Goal: Task Accomplishment & Management: Use online tool/utility

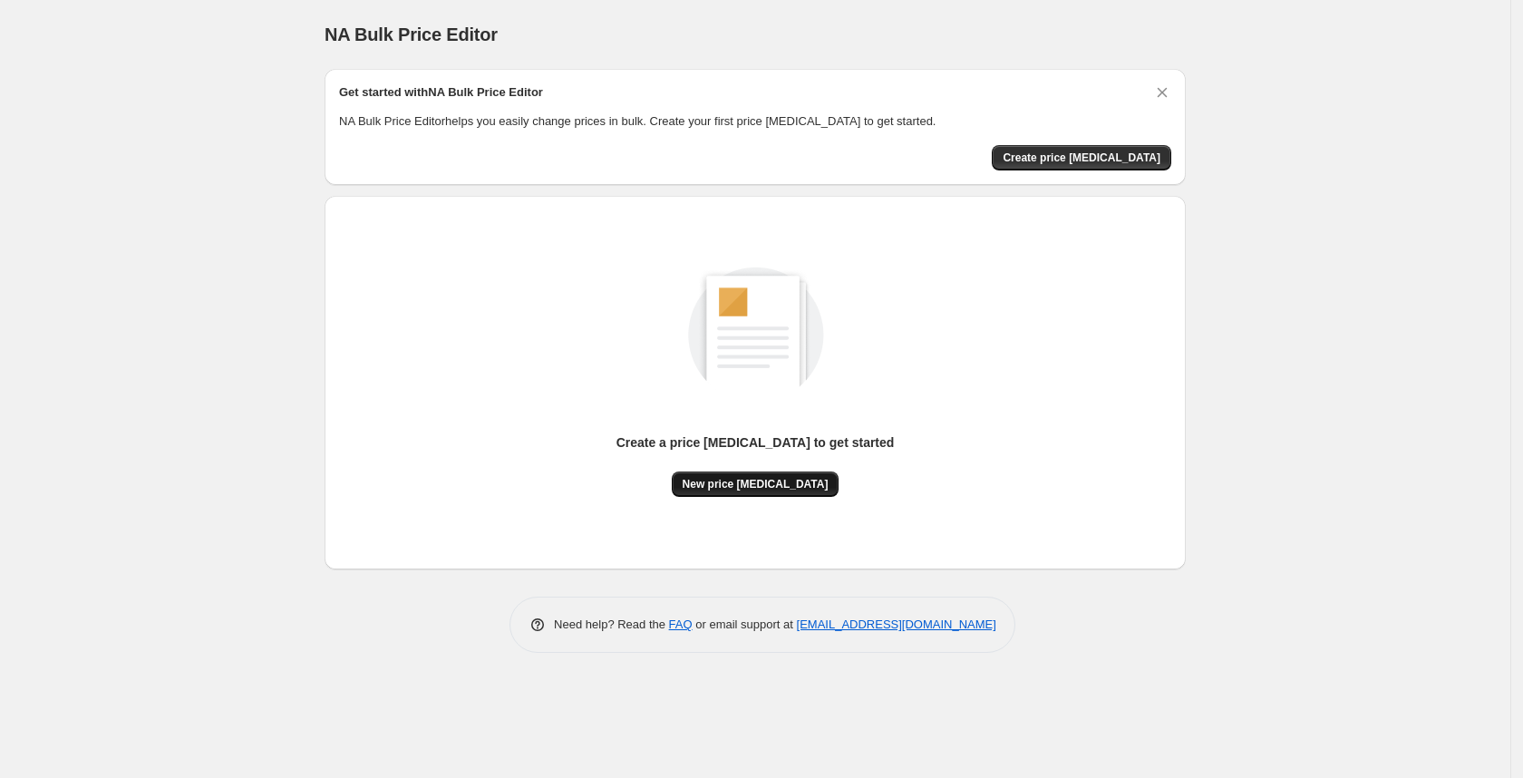
click at [779, 481] on span "New price [MEDICAL_DATA]" at bounding box center [755, 484] width 146 height 15
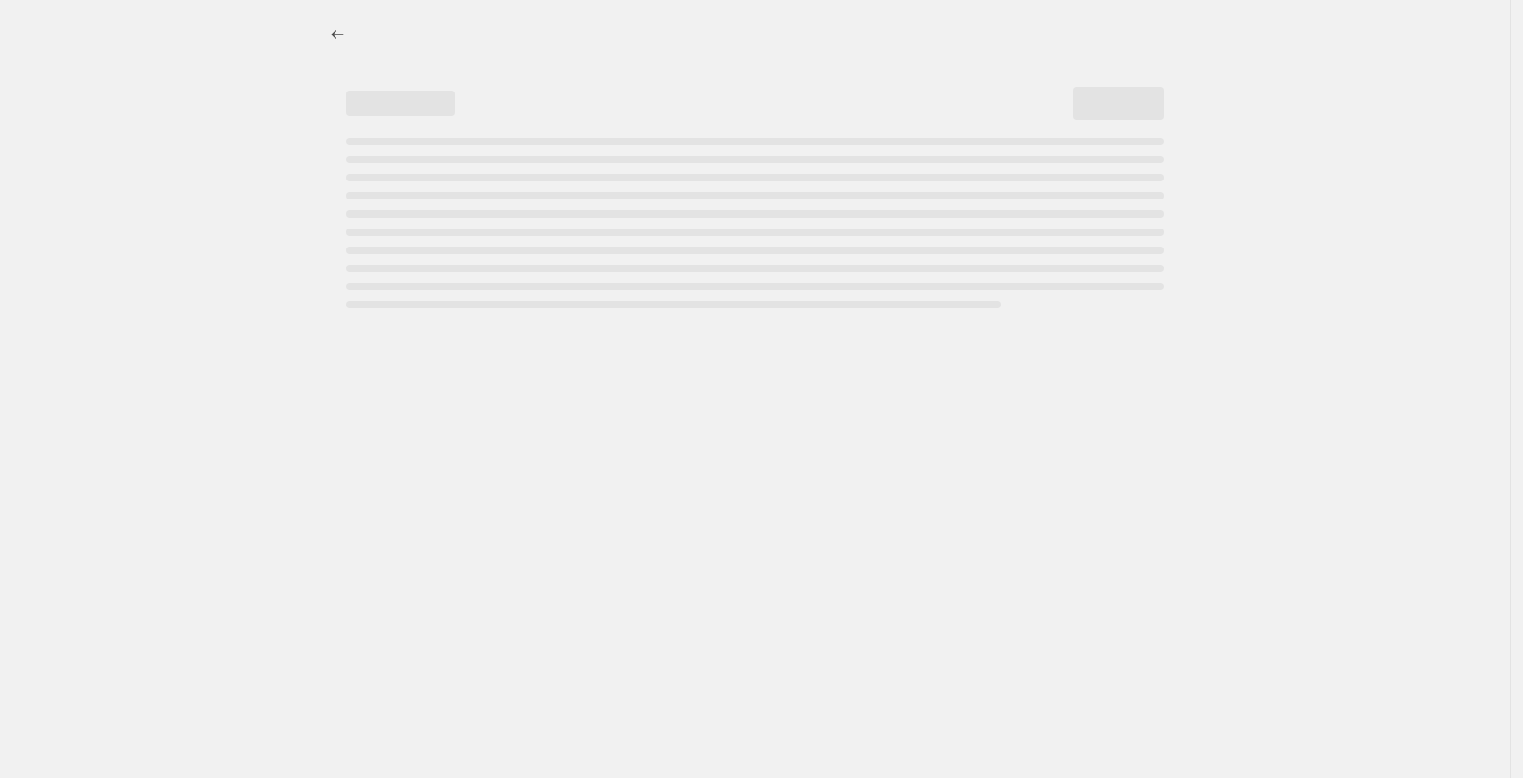
select select "percentage"
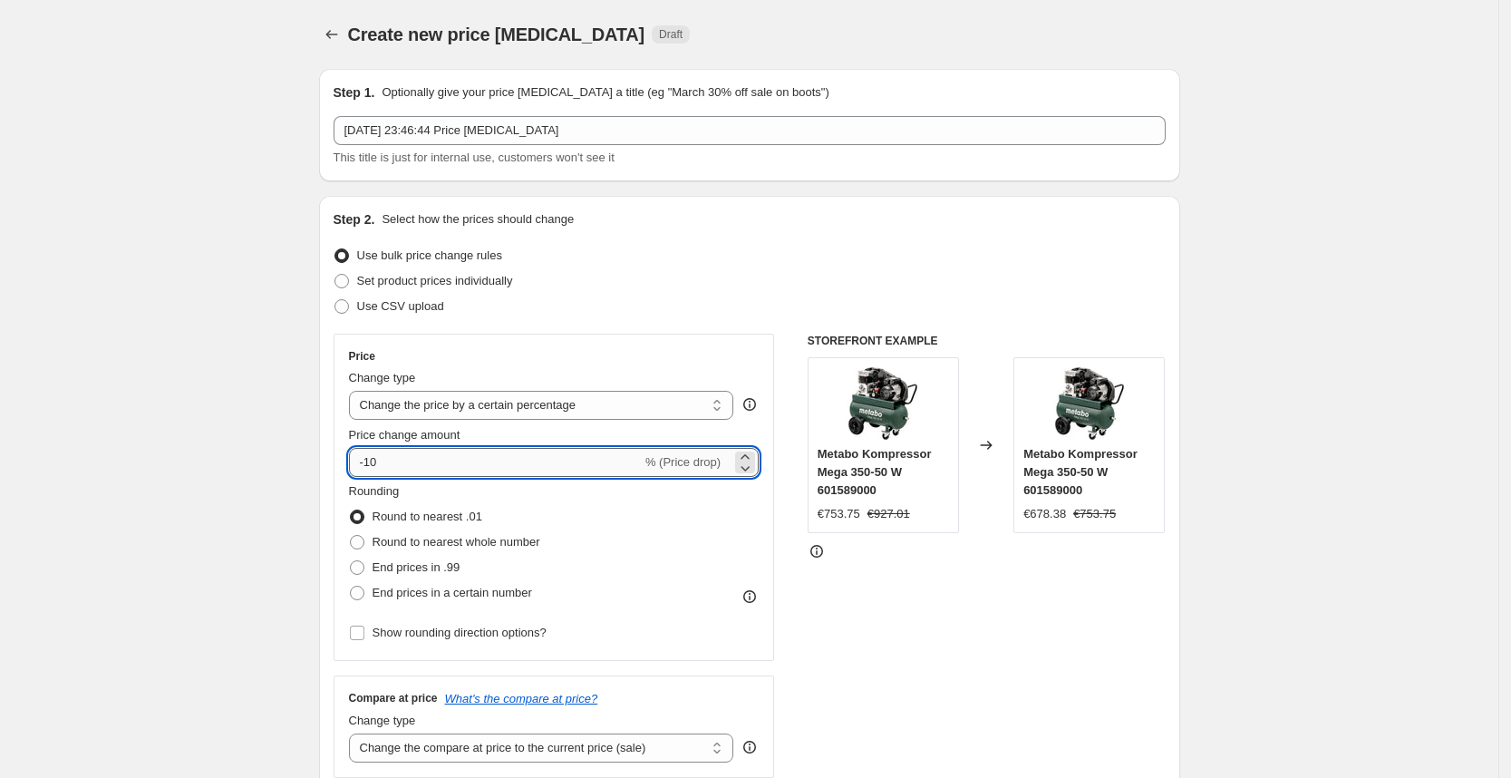
click at [538, 466] on input "-10" at bounding box center [495, 462] width 293 height 29
type input "-1"
type input "-25"
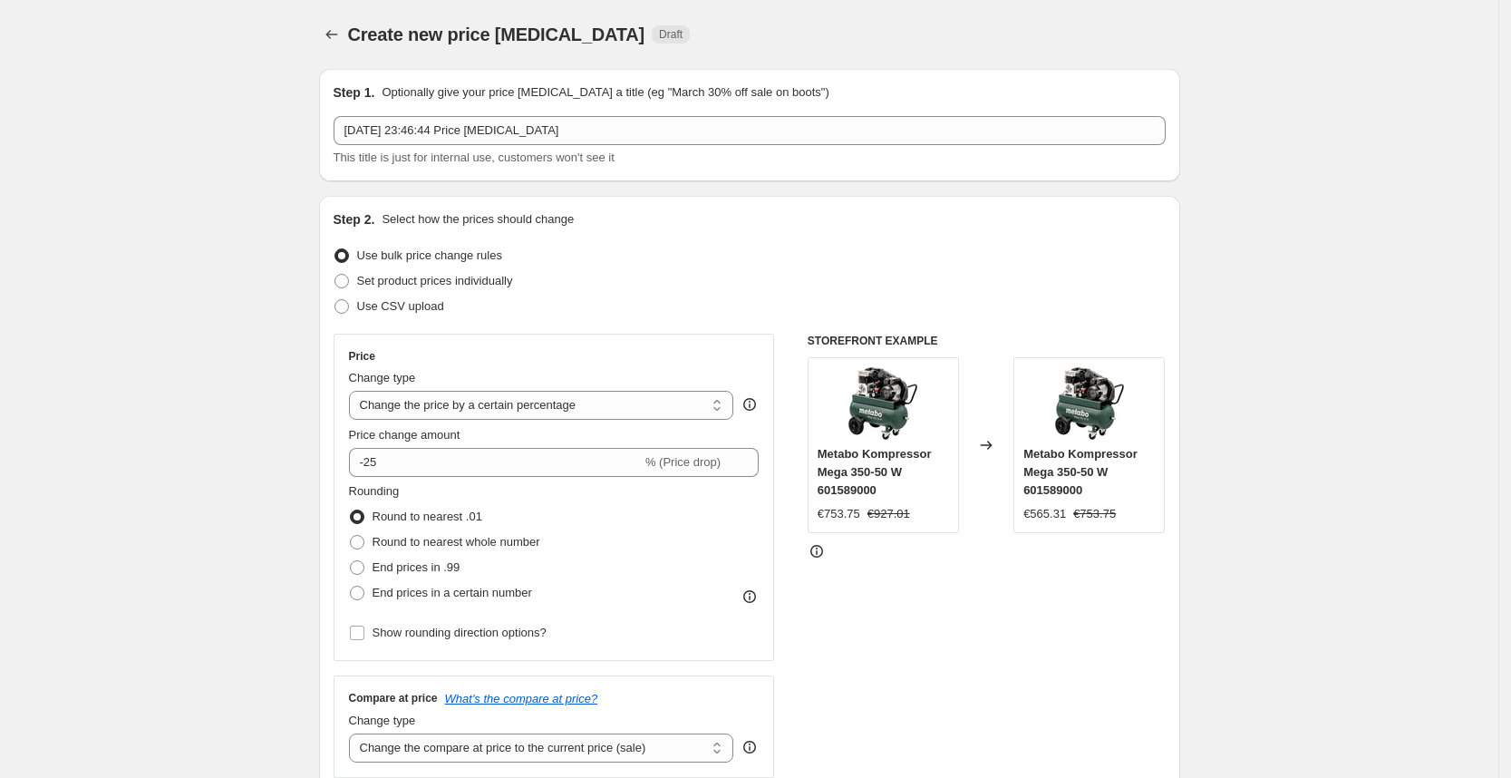
click at [1006, 249] on div "Use bulk price change rules" at bounding box center [750, 255] width 832 height 25
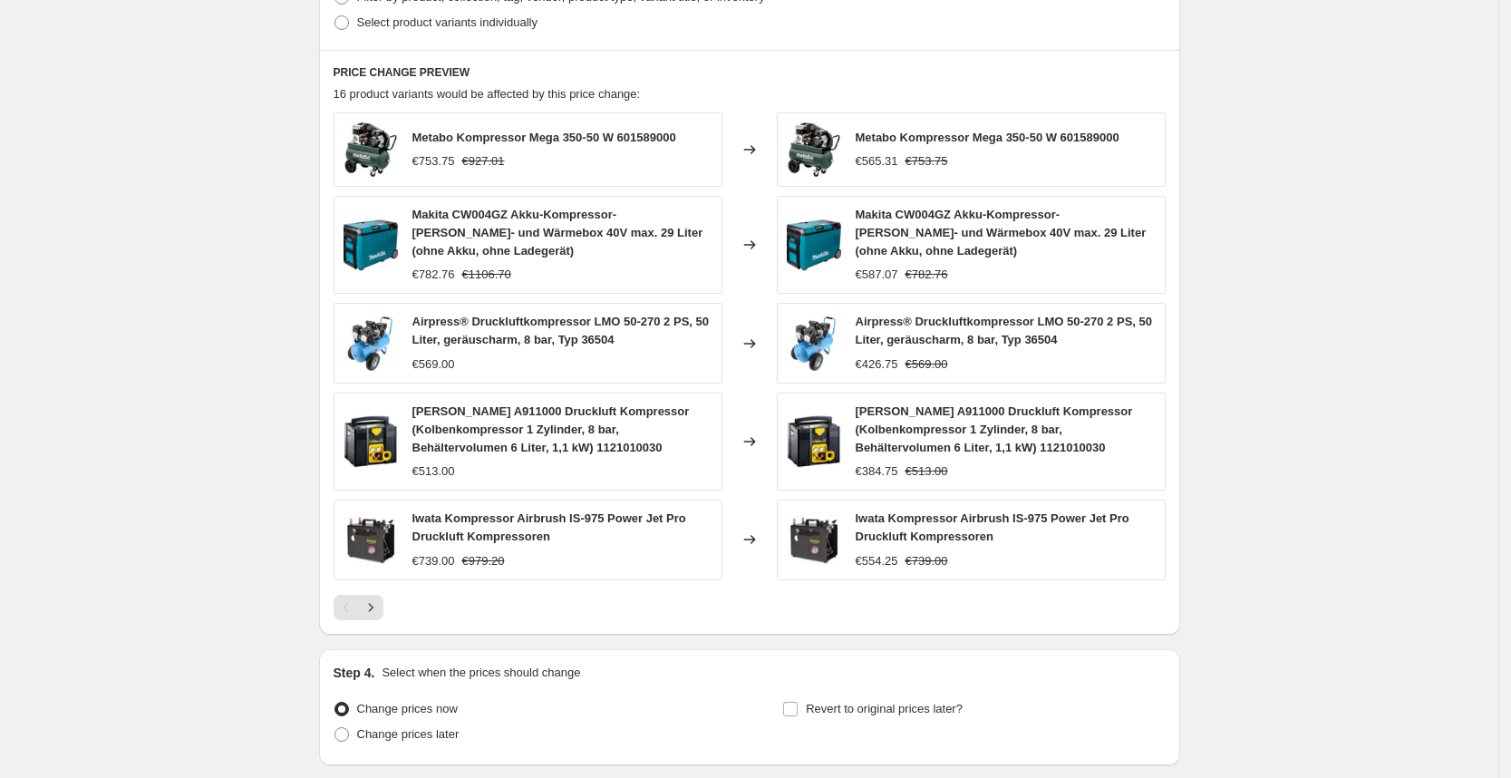
scroll to position [1023, 0]
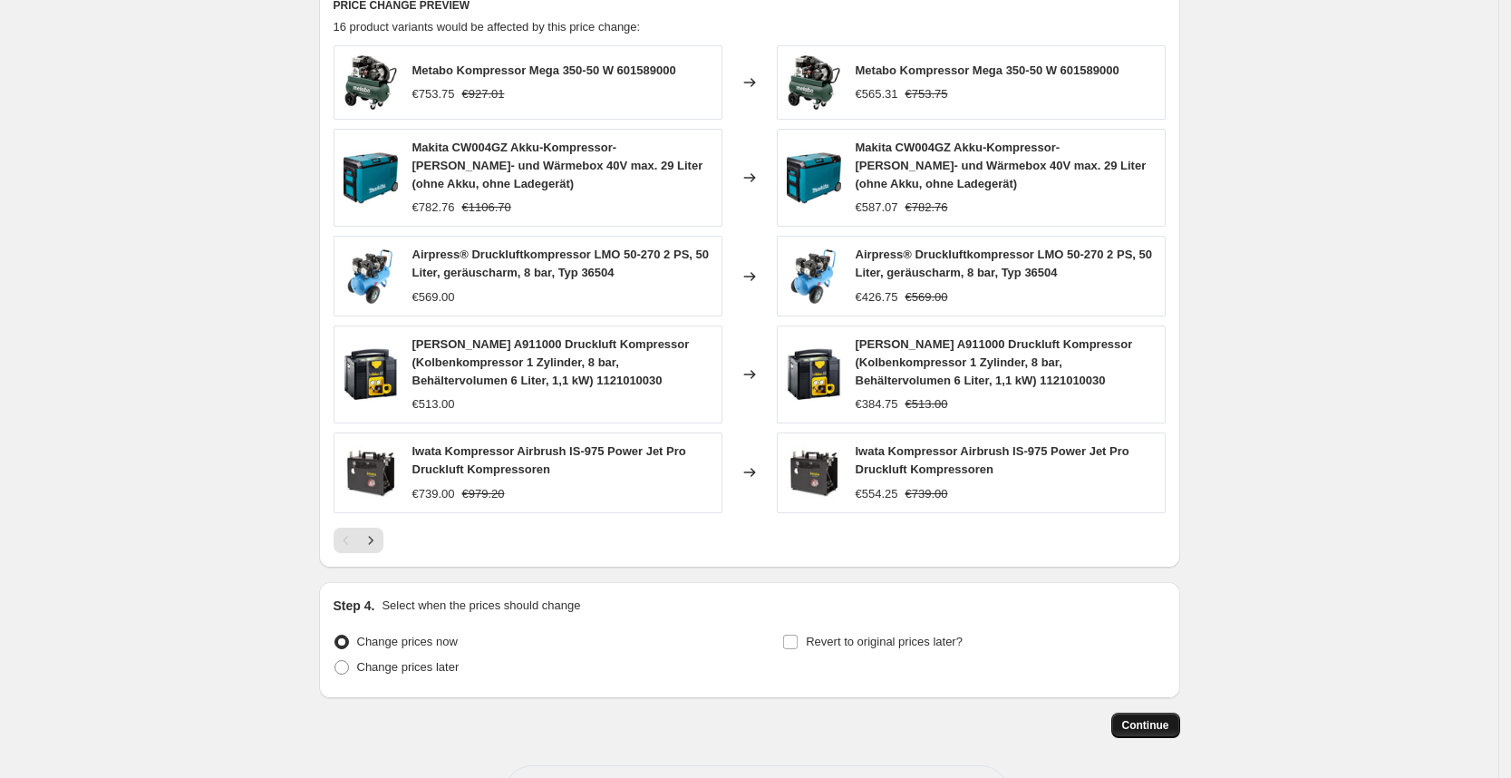
click at [1164, 727] on span "Continue" at bounding box center [1145, 725] width 47 height 15
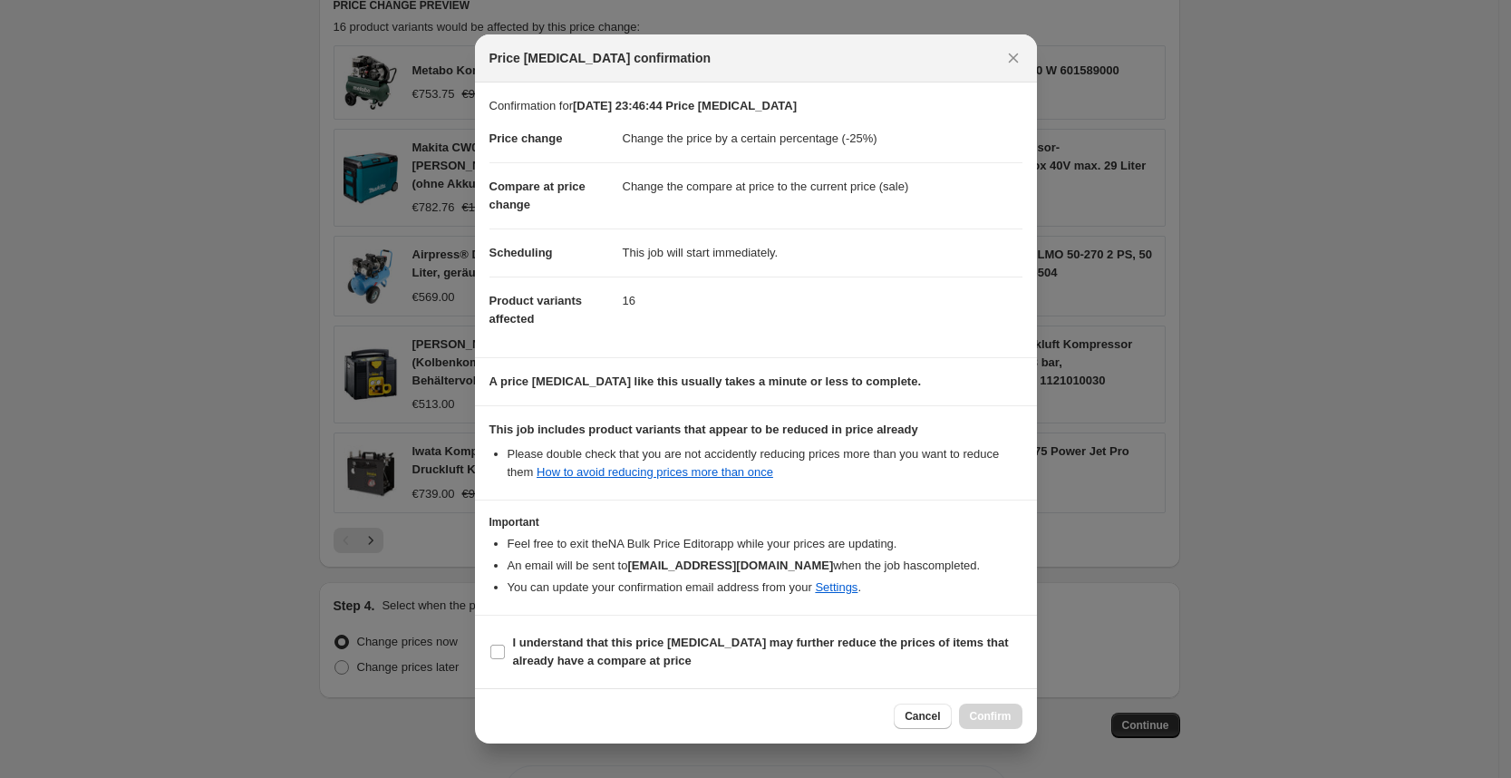
click at [835, 679] on section "I understand that this price [MEDICAL_DATA] may further reduce the prices of it…" at bounding box center [756, 651] width 562 height 73
click at [837, 652] on span "I understand that this price [MEDICAL_DATA] may further reduce the prices of it…" at bounding box center [767, 652] width 509 height 36
click at [505, 652] on input "I understand that this price [MEDICAL_DATA] may further reduce the prices of it…" at bounding box center [497, 651] width 15 height 15
checkbox input "true"
click at [971, 702] on div "Cancel Confirm" at bounding box center [756, 715] width 562 height 55
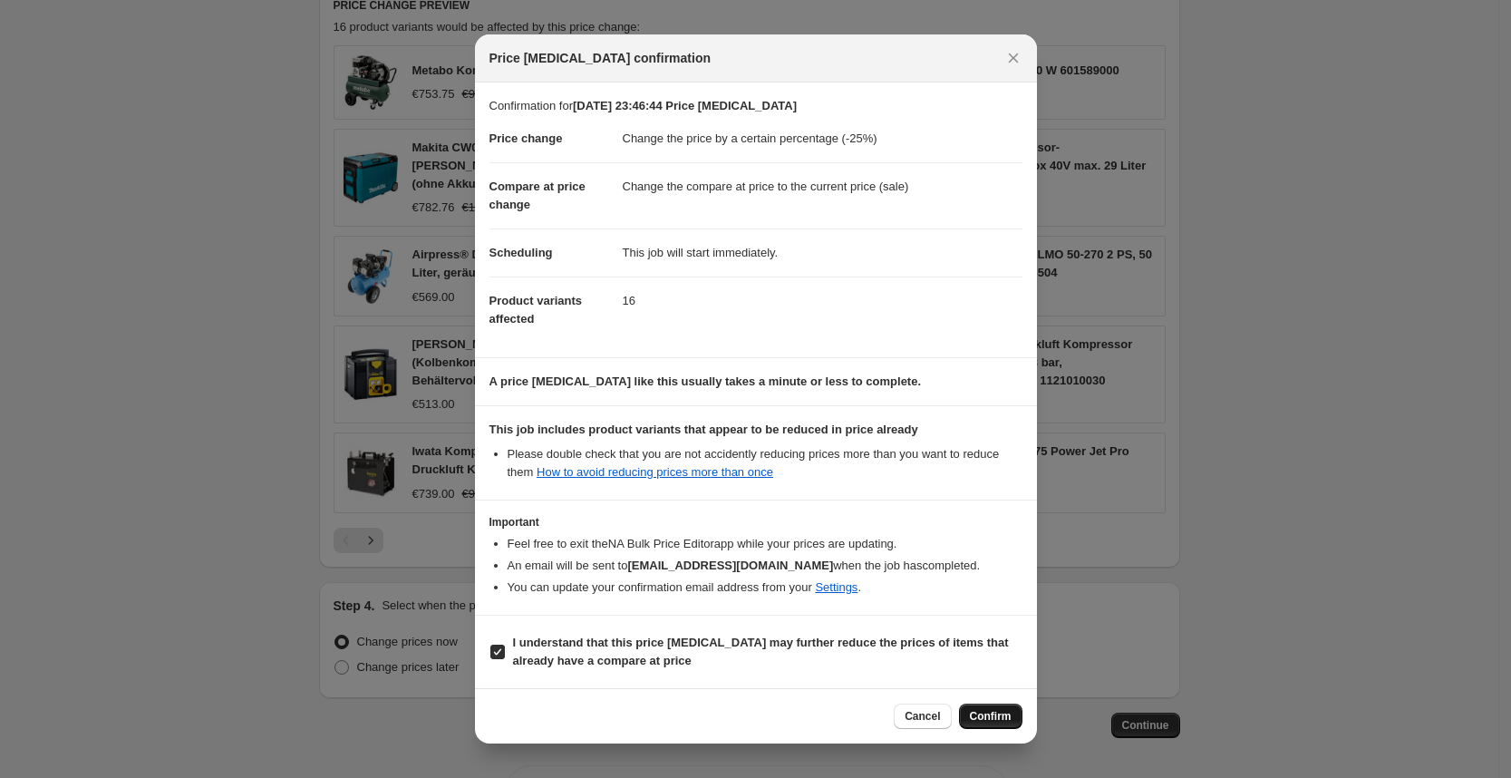
click at [978, 711] on span "Confirm" at bounding box center [991, 716] width 42 height 15
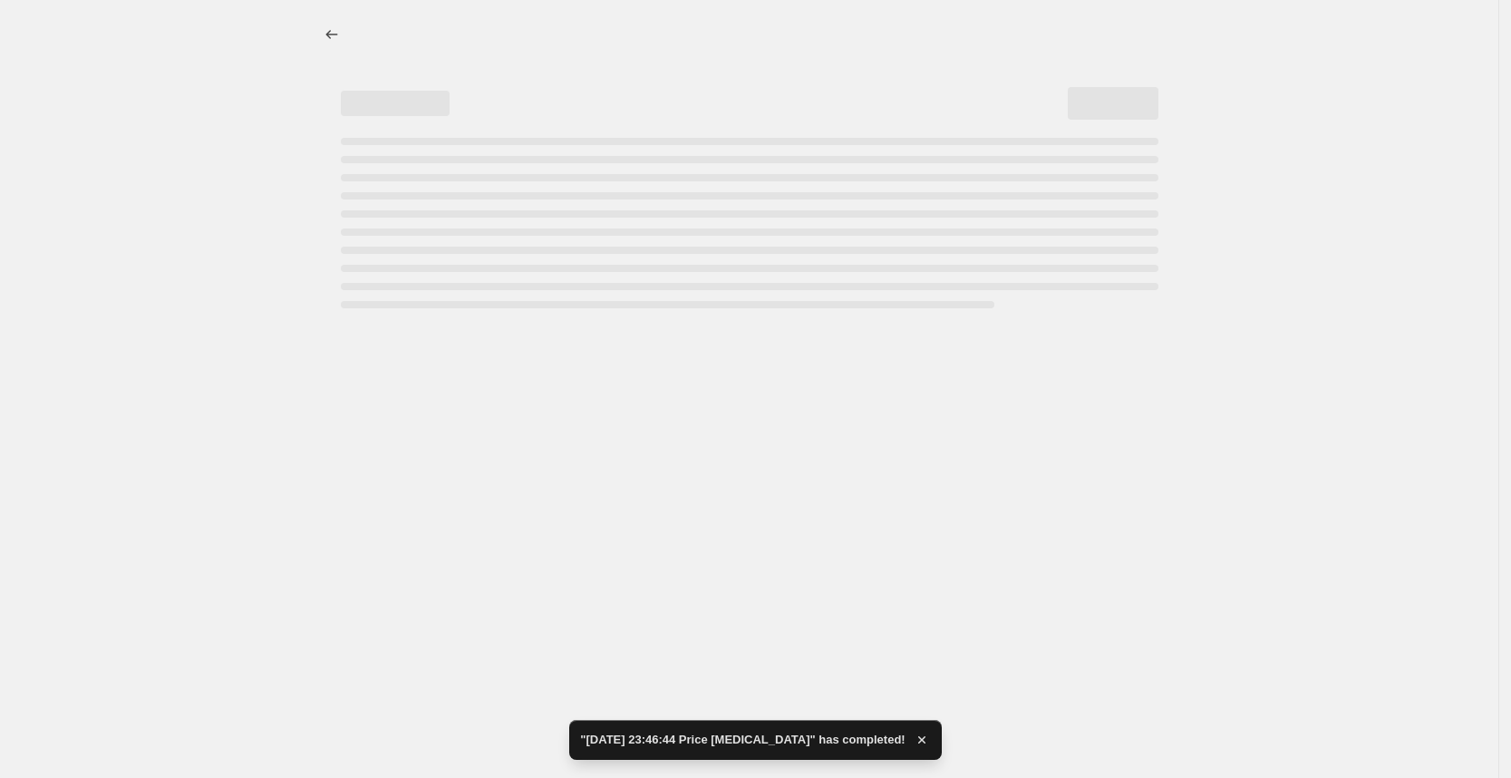
select select "percentage"
